Goal: Communication & Community: Answer question/provide support

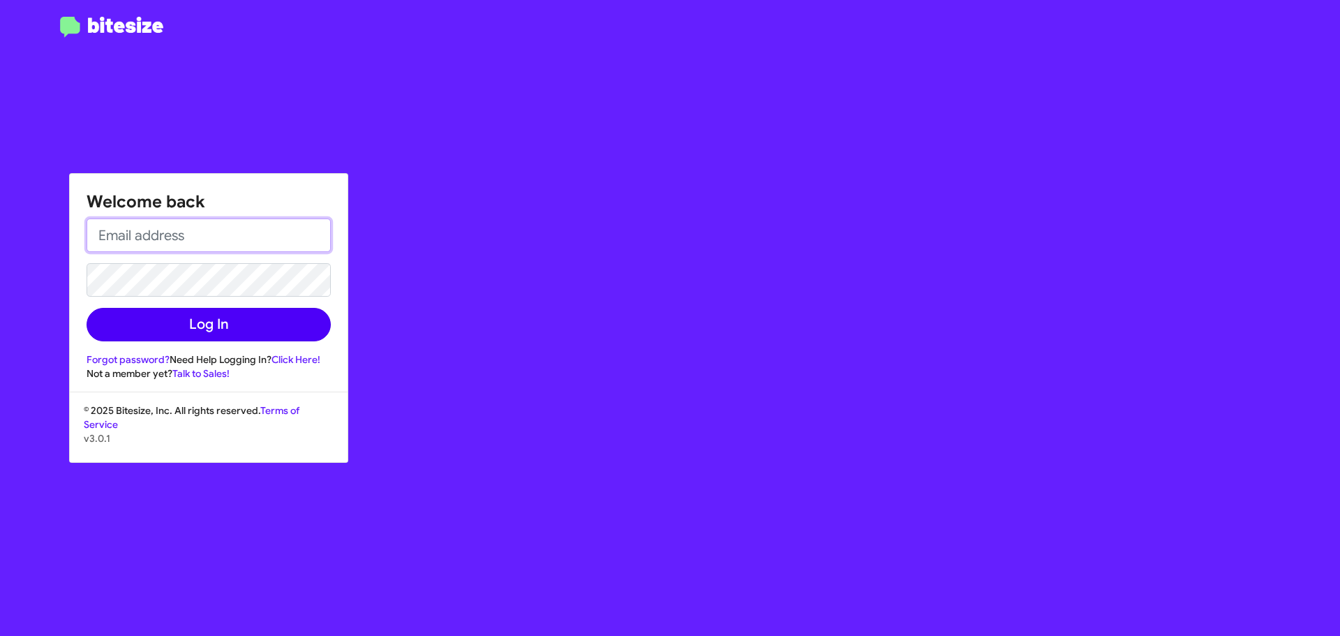
type input "[EMAIL_ADDRESS][DOMAIN_NAME]"
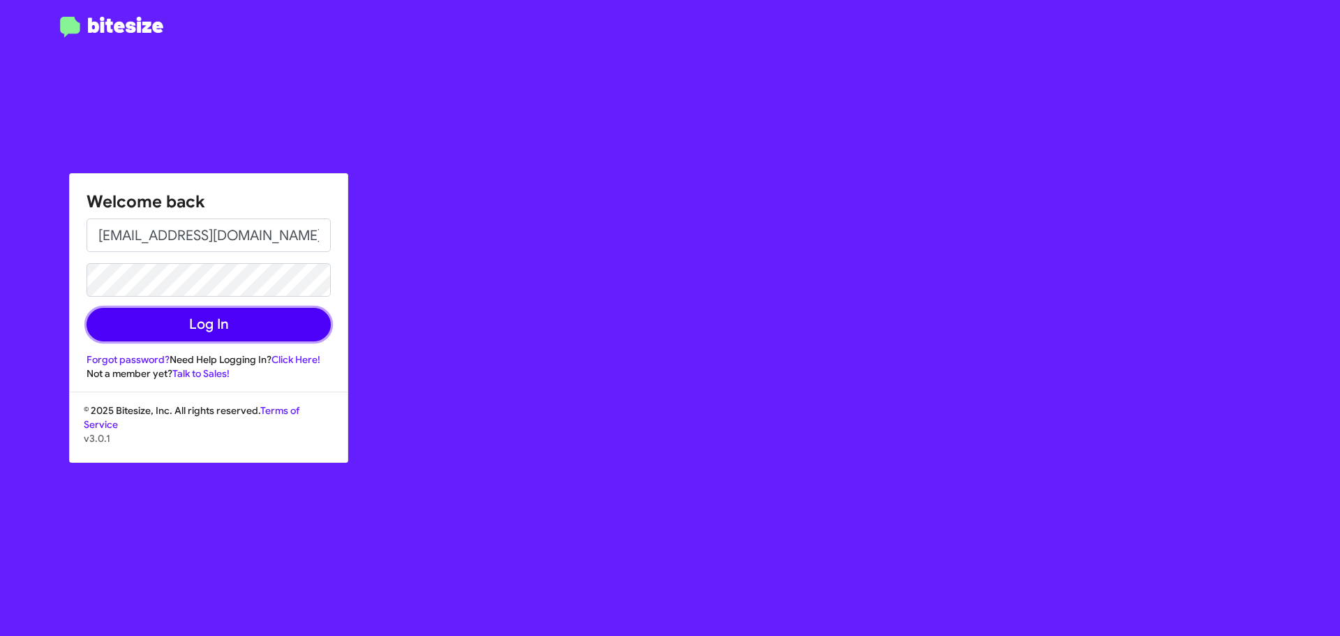
click at [202, 332] on button "Log In" at bounding box center [209, 324] width 244 height 33
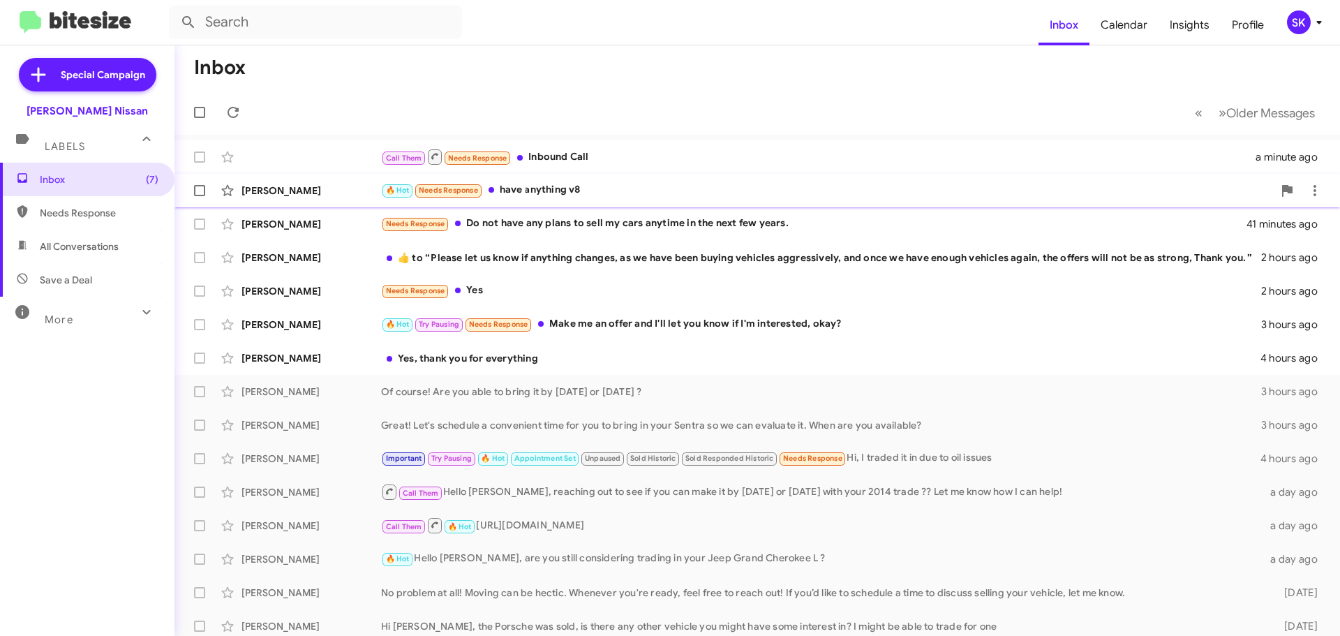
click at [281, 191] on div "[PERSON_NAME]" at bounding box center [311, 191] width 140 height 14
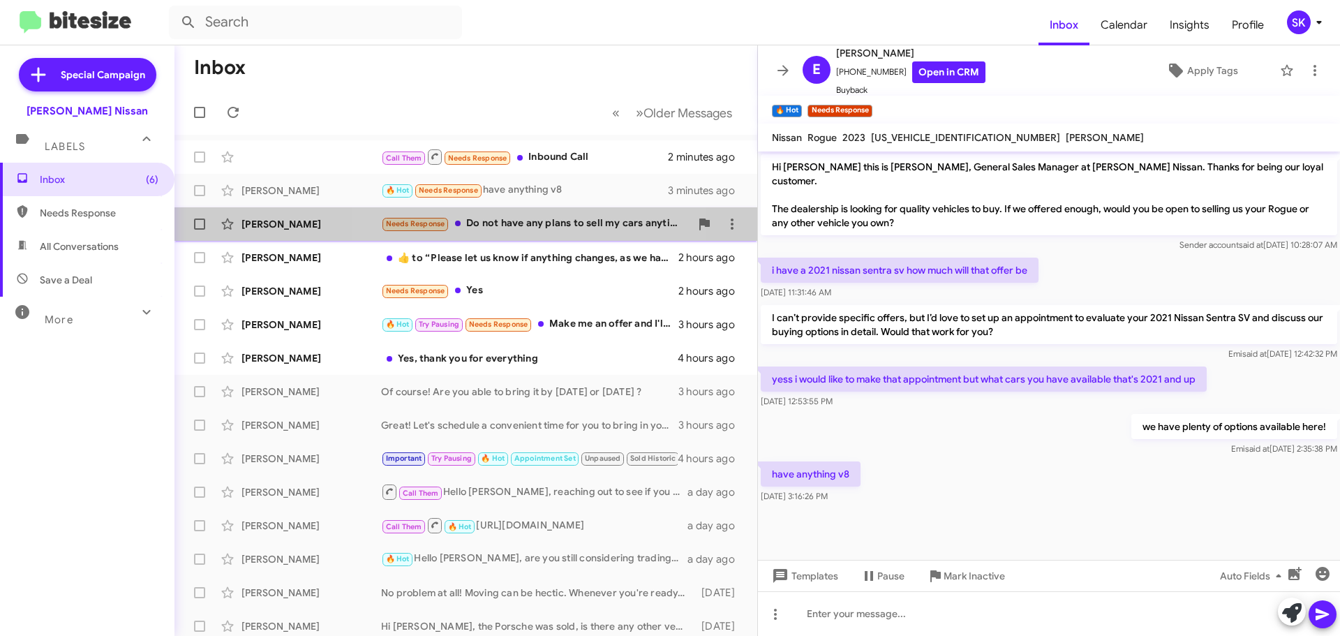
click at [501, 226] on div "Needs Response Do not have any plans to sell my cars anytime in the next few ye…" at bounding box center [535, 224] width 309 height 16
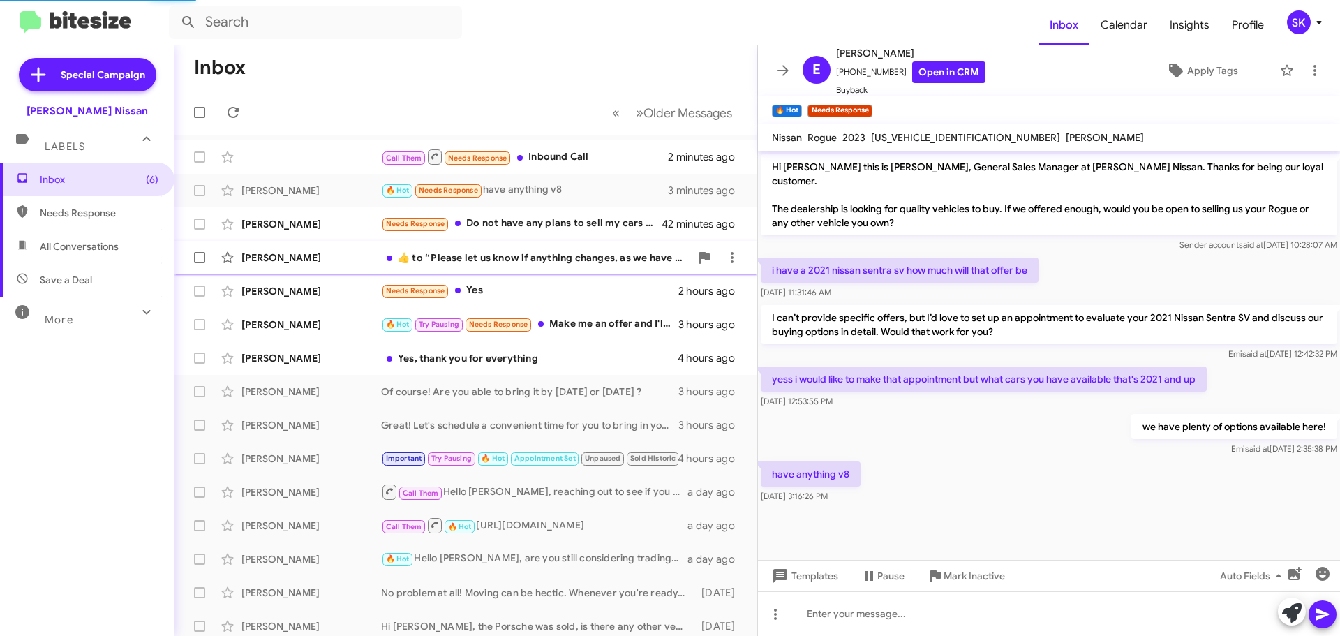
click at [446, 256] on div "​👍​ to “ Please let us know if anything changes, as we have been buying vehicle…" at bounding box center [535, 258] width 309 height 14
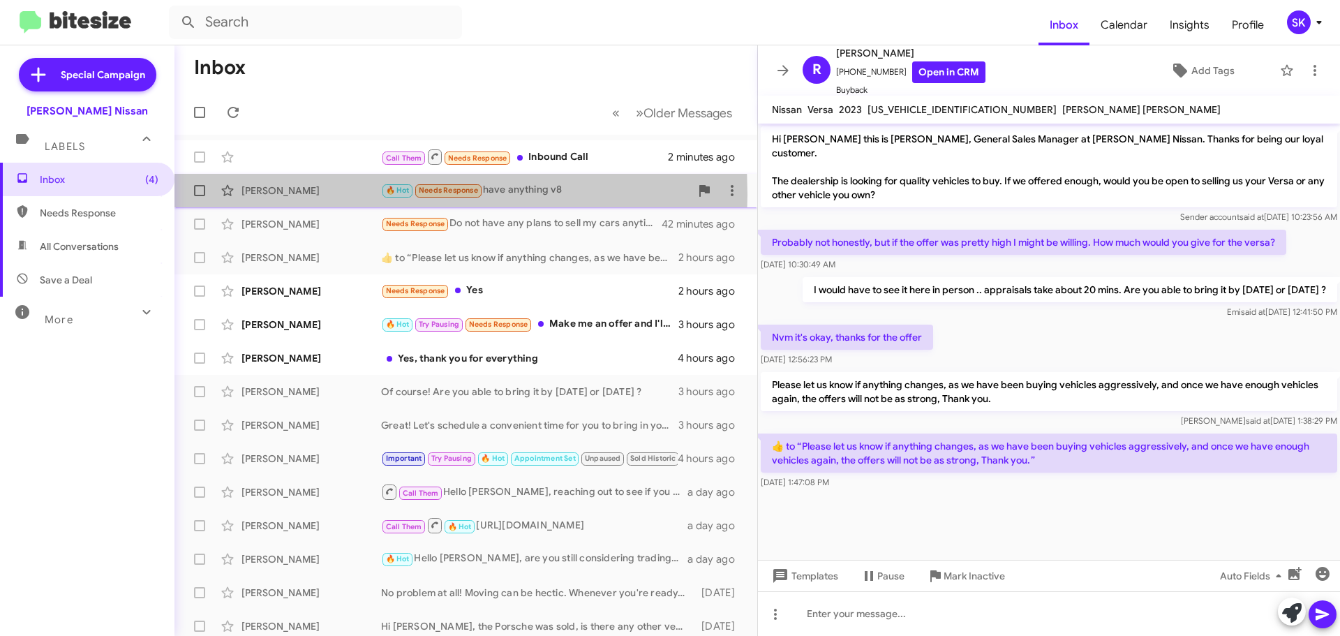
click at [319, 195] on div "[PERSON_NAME]" at bounding box center [311, 191] width 140 height 14
